Goal: Transaction & Acquisition: Purchase product/service

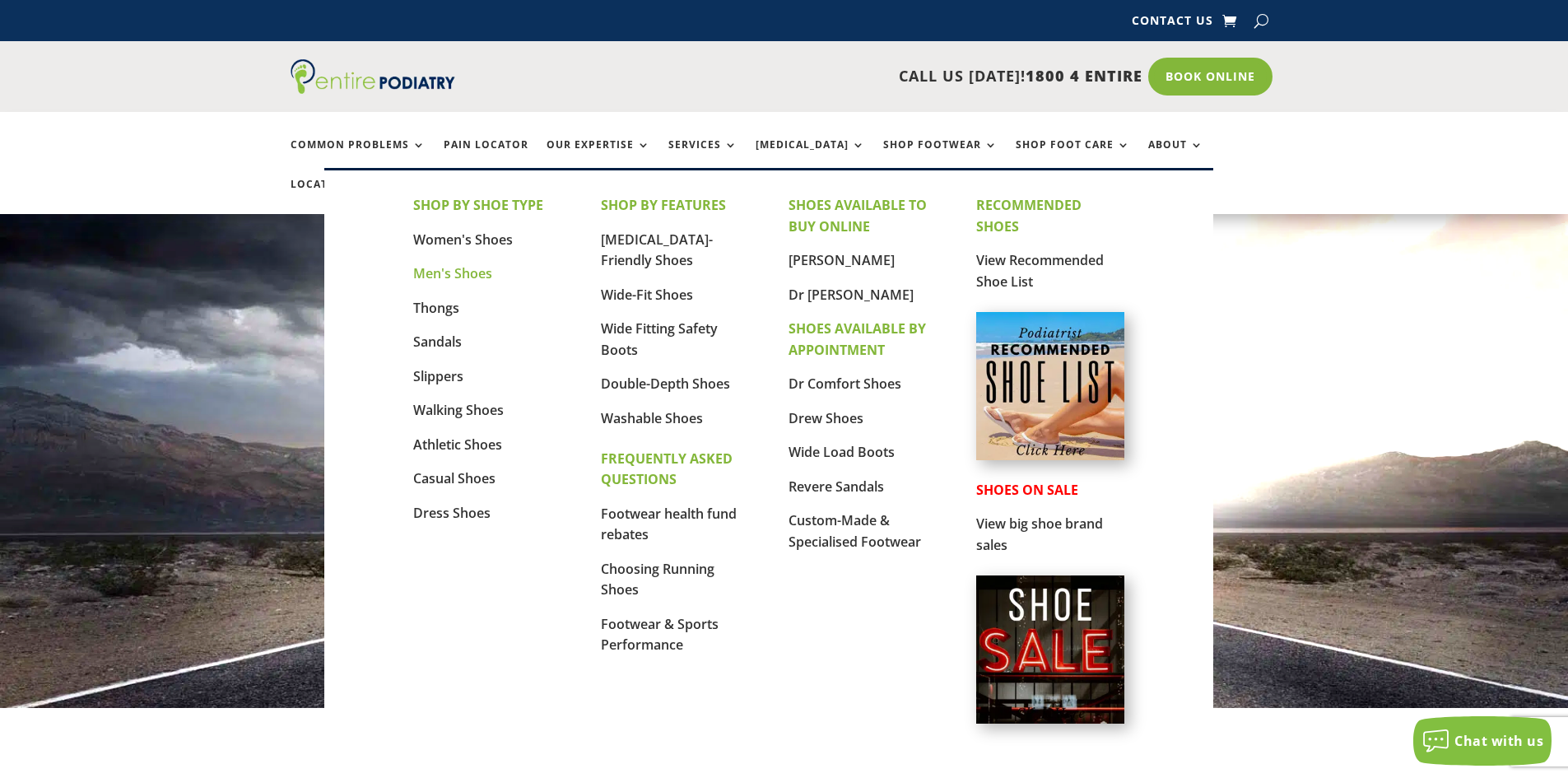
click at [460, 272] on link "Men's Shoes" at bounding box center [452, 274] width 79 height 18
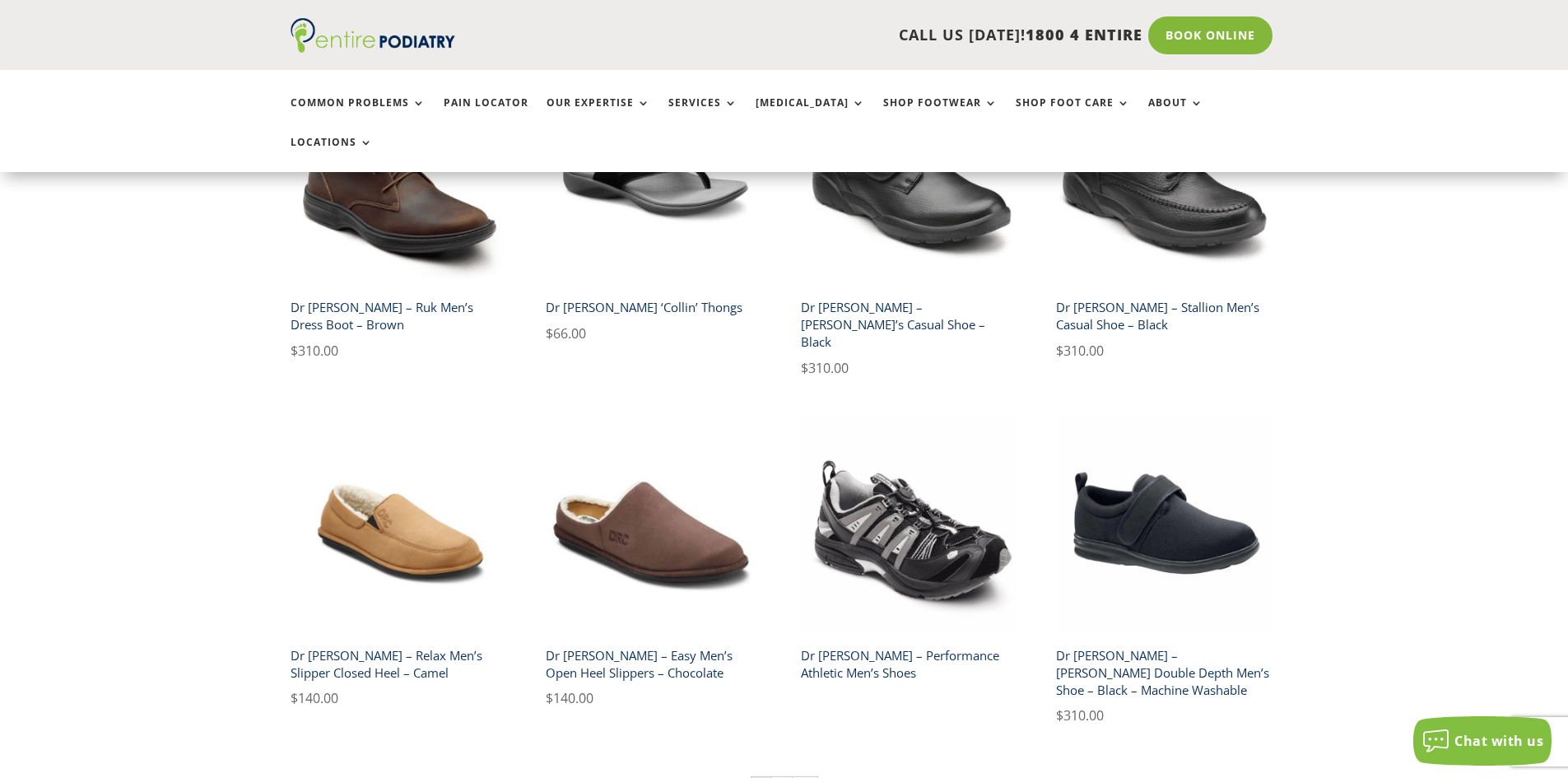
scroll to position [2504, 0]
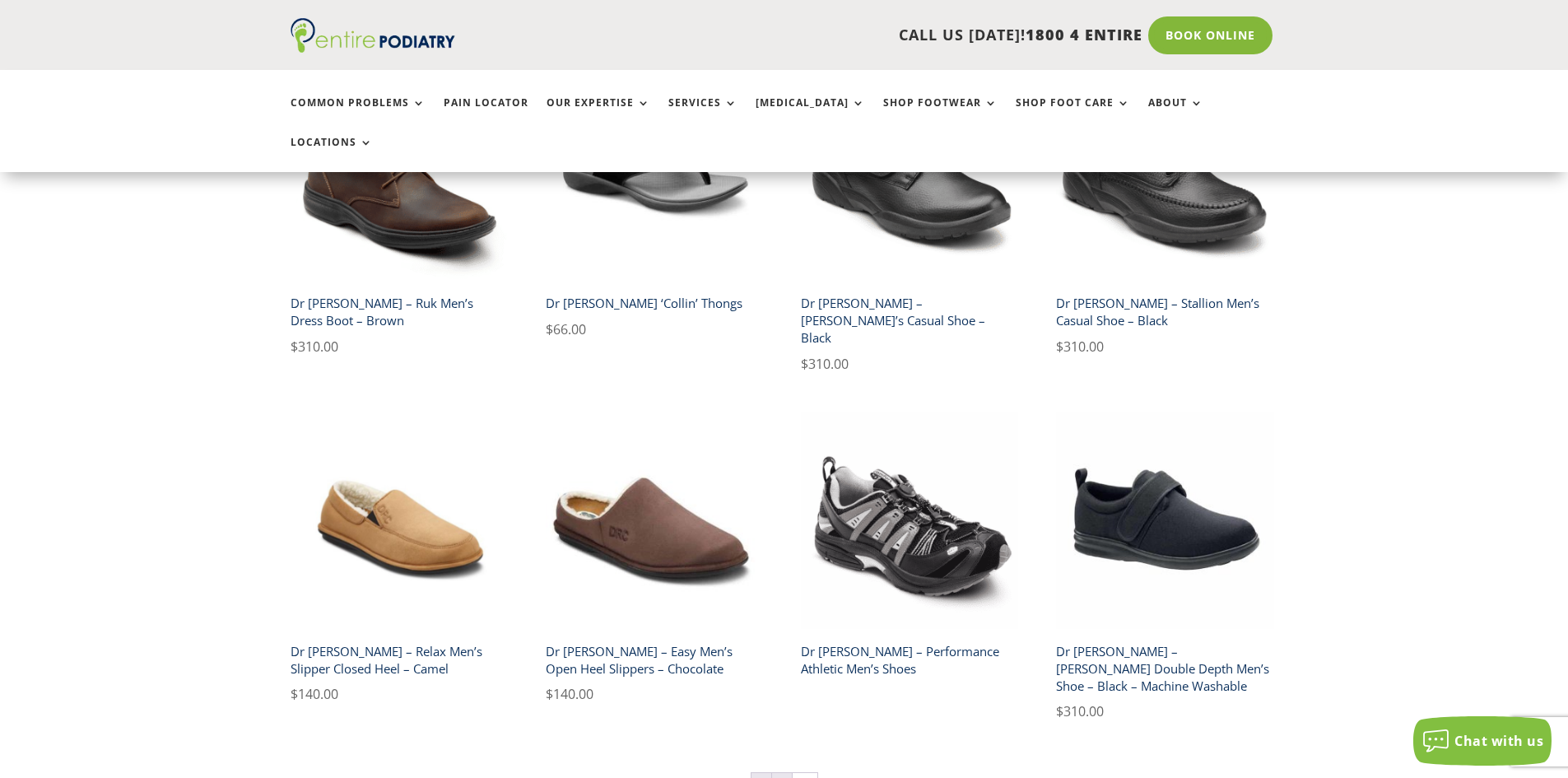
click at [783, 773] on link "2" at bounding box center [782, 785] width 20 height 25
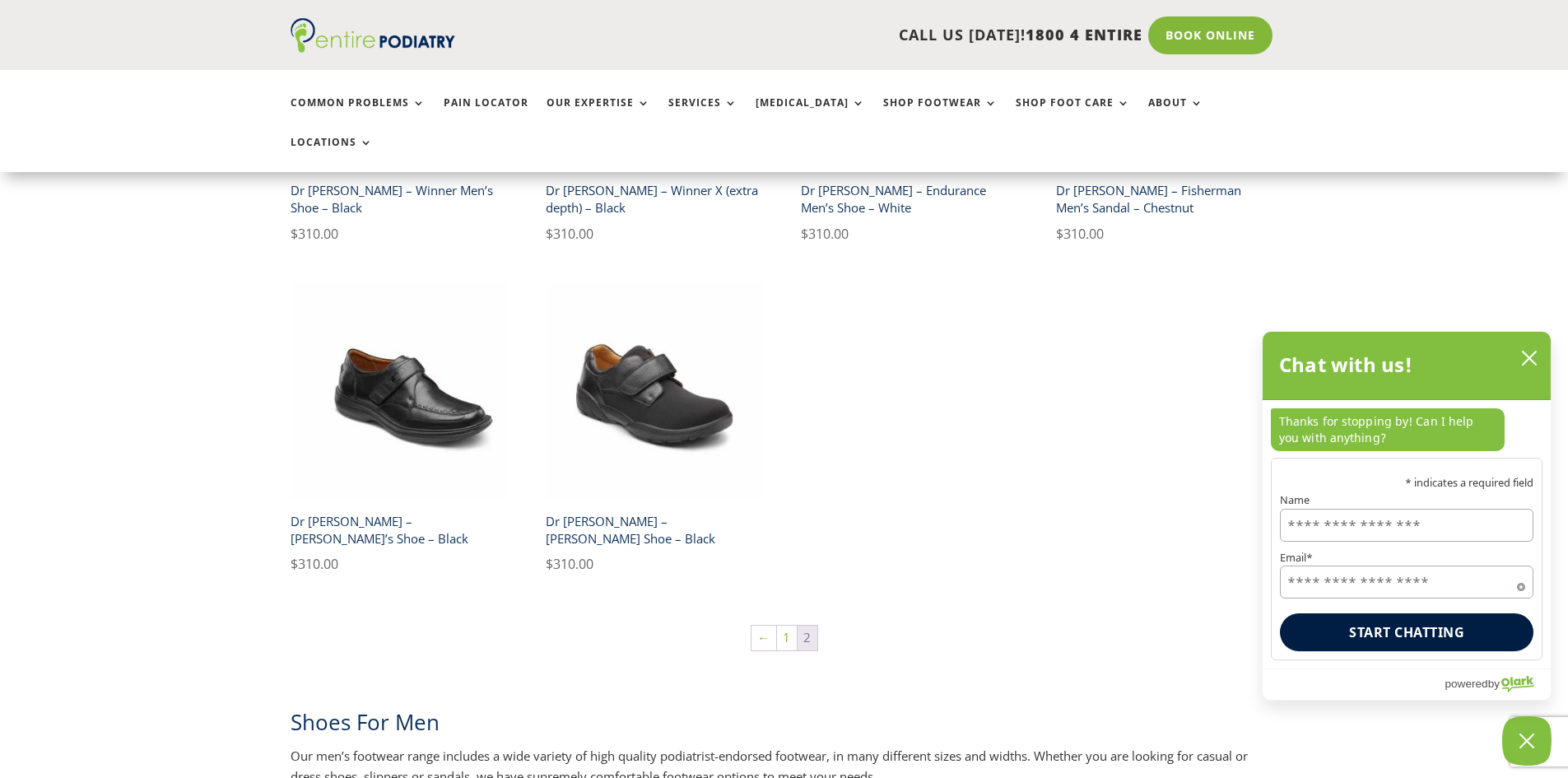
scroll to position [988, 0]
